Goal: Information Seeking & Learning: Find specific fact

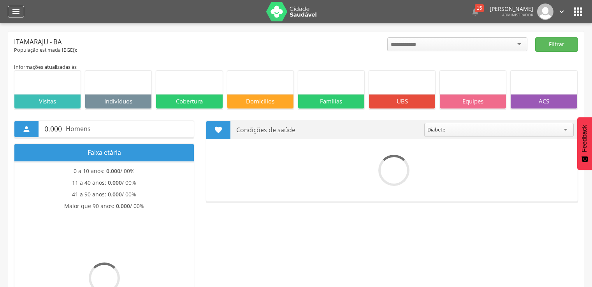
click at [21, 15] on div "" at bounding box center [16, 12] width 16 height 12
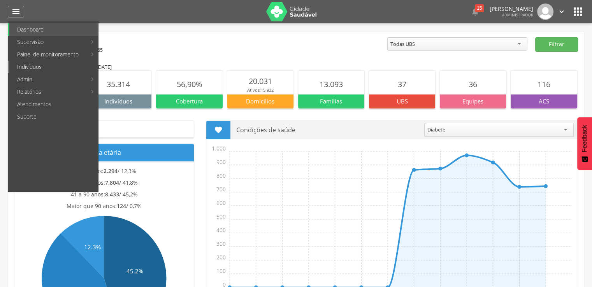
click at [38, 63] on link "Indivíduos" at bounding box center [53, 67] width 89 height 12
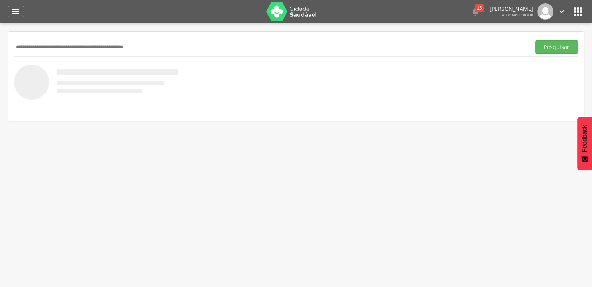
click at [79, 48] on input "text" at bounding box center [271, 47] width 514 height 13
type input "**********"
click at [535, 41] on button "Pesquisar" at bounding box center [556, 47] width 43 height 13
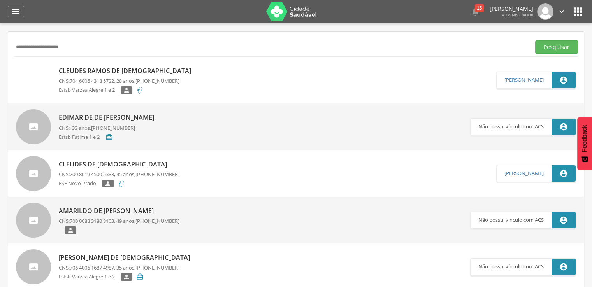
click at [115, 67] on p "Cleudes Ramos de [DEMOGRAPHIC_DATA]" at bounding box center [127, 71] width 136 height 9
type input "**********"
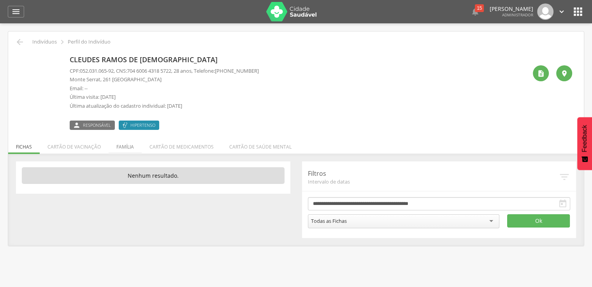
click at [112, 142] on li "Família" at bounding box center [125, 145] width 33 height 18
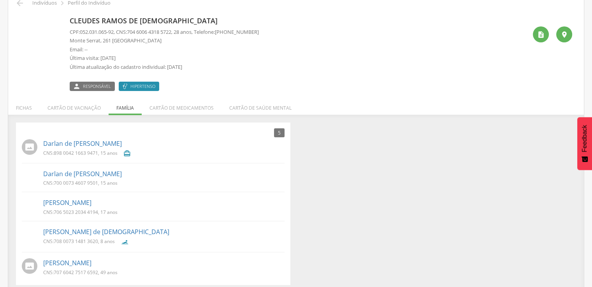
scroll to position [45, 0]
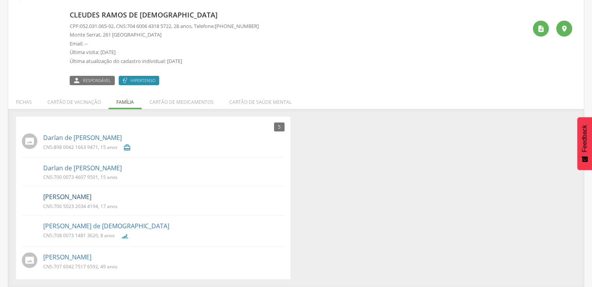
click at [92, 195] on link "[PERSON_NAME]" at bounding box center [67, 197] width 48 height 9
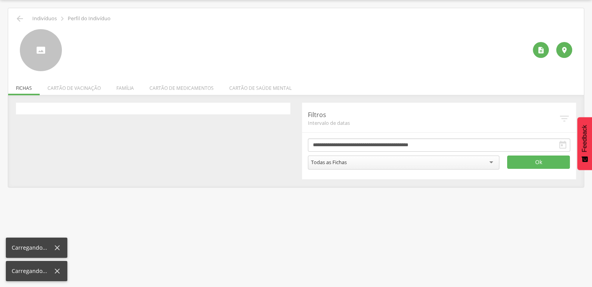
scroll to position [23, 0]
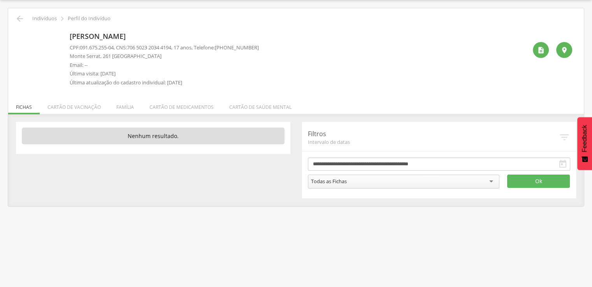
drag, startPoint x: 64, startPoint y: 35, endPoint x: 194, endPoint y: 35, distance: 129.7
click at [194, 35] on div "[PERSON_NAME] CPF: 091.675.255-04 , CNS: [PHONE_NUMBER] , 17 anos, Telefone: [P…" at bounding box center [296, 59] width 553 height 61
copy div "[PERSON_NAME]"
click at [16, 22] on icon "" at bounding box center [19, 18] width 9 height 9
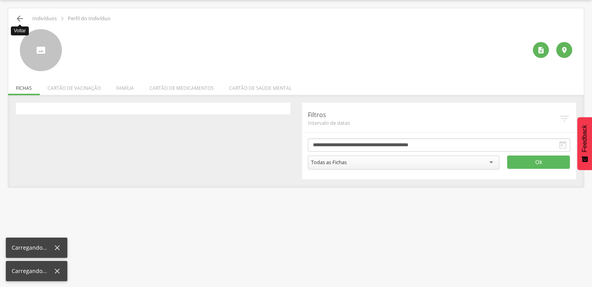
click at [18, 21] on icon "" at bounding box center [19, 18] width 9 height 9
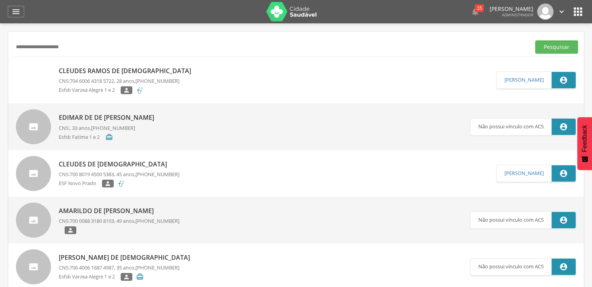
drag, startPoint x: 134, startPoint y: 46, endPoint x: 5, endPoint y: 35, distance: 129.4
paste input "********"
type input "**********"
click at [535, 41] on button "Pesquisar" at bounding box center [556, 47] width 43 height 13
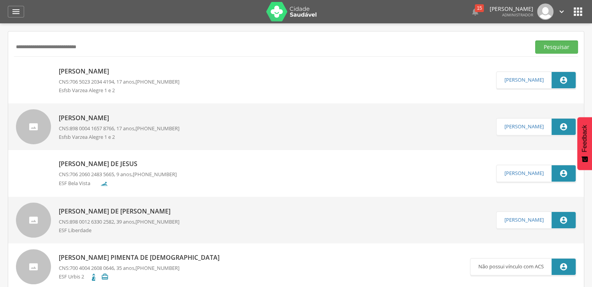
click at [164, 62] on div "[PERSON_NAME] CNS: 706 5023 2034 4194 , 17 anos, [PHONE_NUMBER] Esfsb [GEOGRAPH…" at bounding box center [296, 80] width 576 height 47
click at [146, 67] on p "[PERSON_NAME]" at bounding box center [119, 71] width 121 height 9
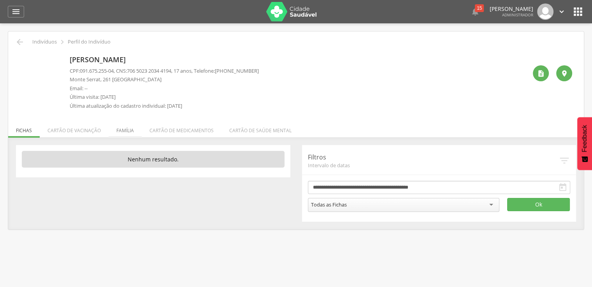
click at [115, 128] on li "Família" at bounding box center [125, 129] width 33 height 18
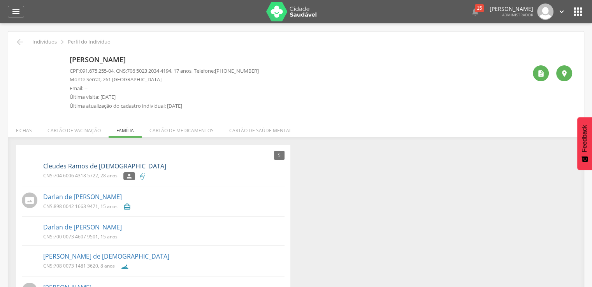
click at [87, 164] on link "Cleudes Ramos de [DEMOGRAPHIC_DATA]" at bounding box center [104, 166] width 123 height 9
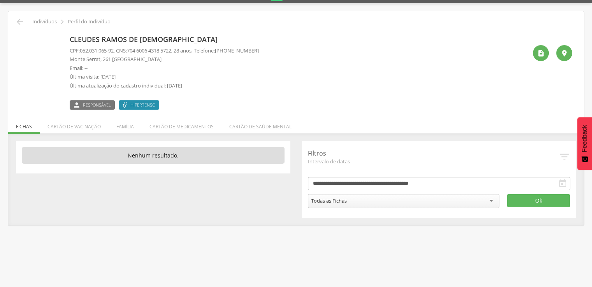
scroll to position [18, 0]
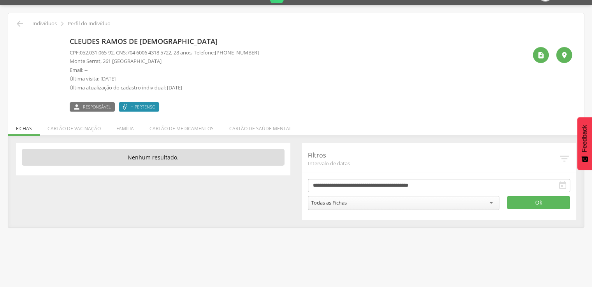
click at [121, 127] on li "Família" at bounding box center [125, 127] width 33 height 18
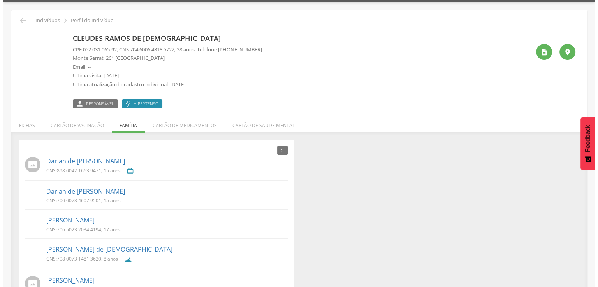
scroll to position [0, 0]
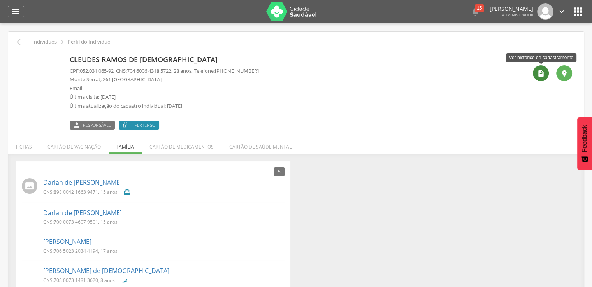
click at [541, 70] on icon "" at bounding box center [541, 74] width 8 height 8
